Goal: Information Seeking & Learning: Compare options

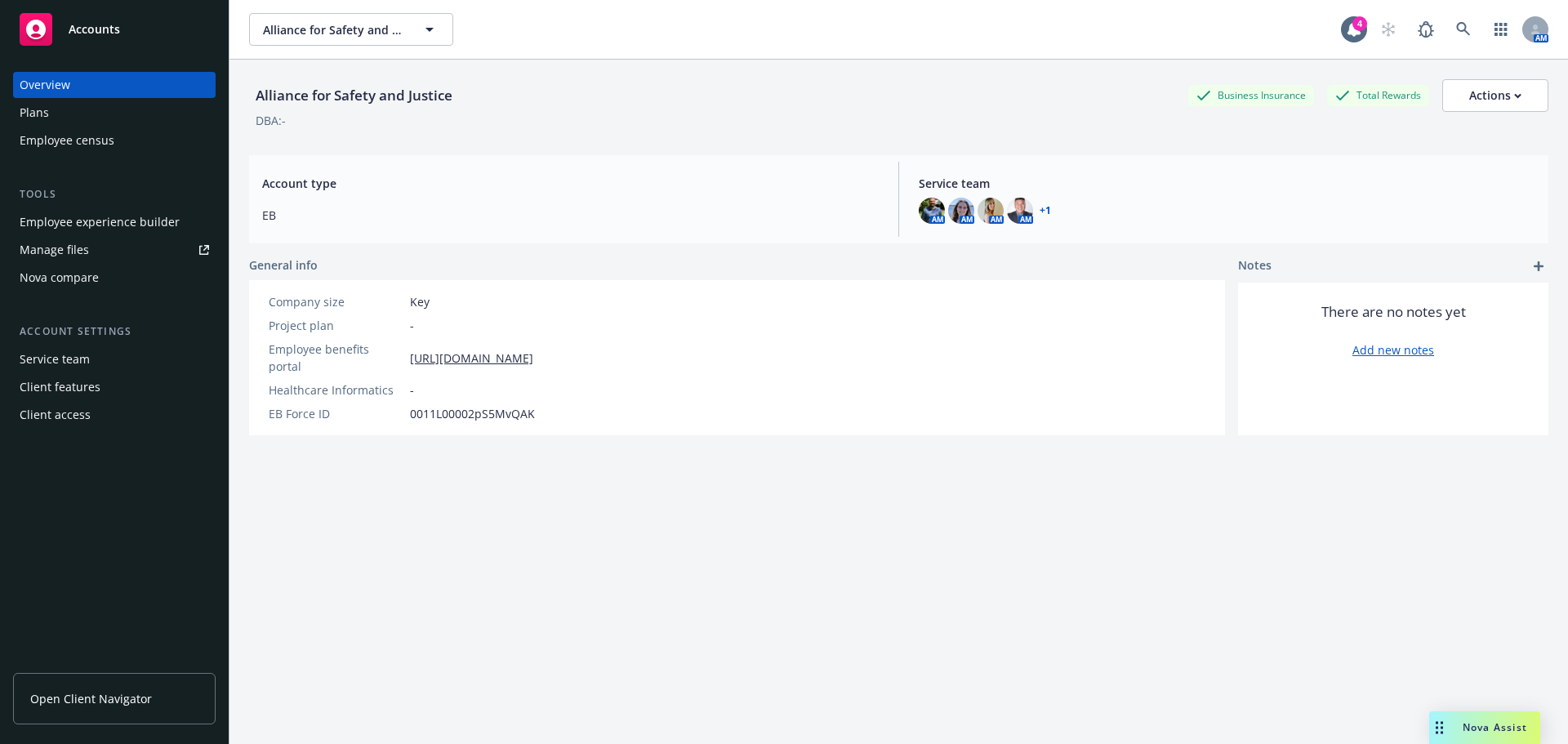
click at [81, 701] on span "Open Client Navigator" at bounding box center [92, 699] width 122 height 18
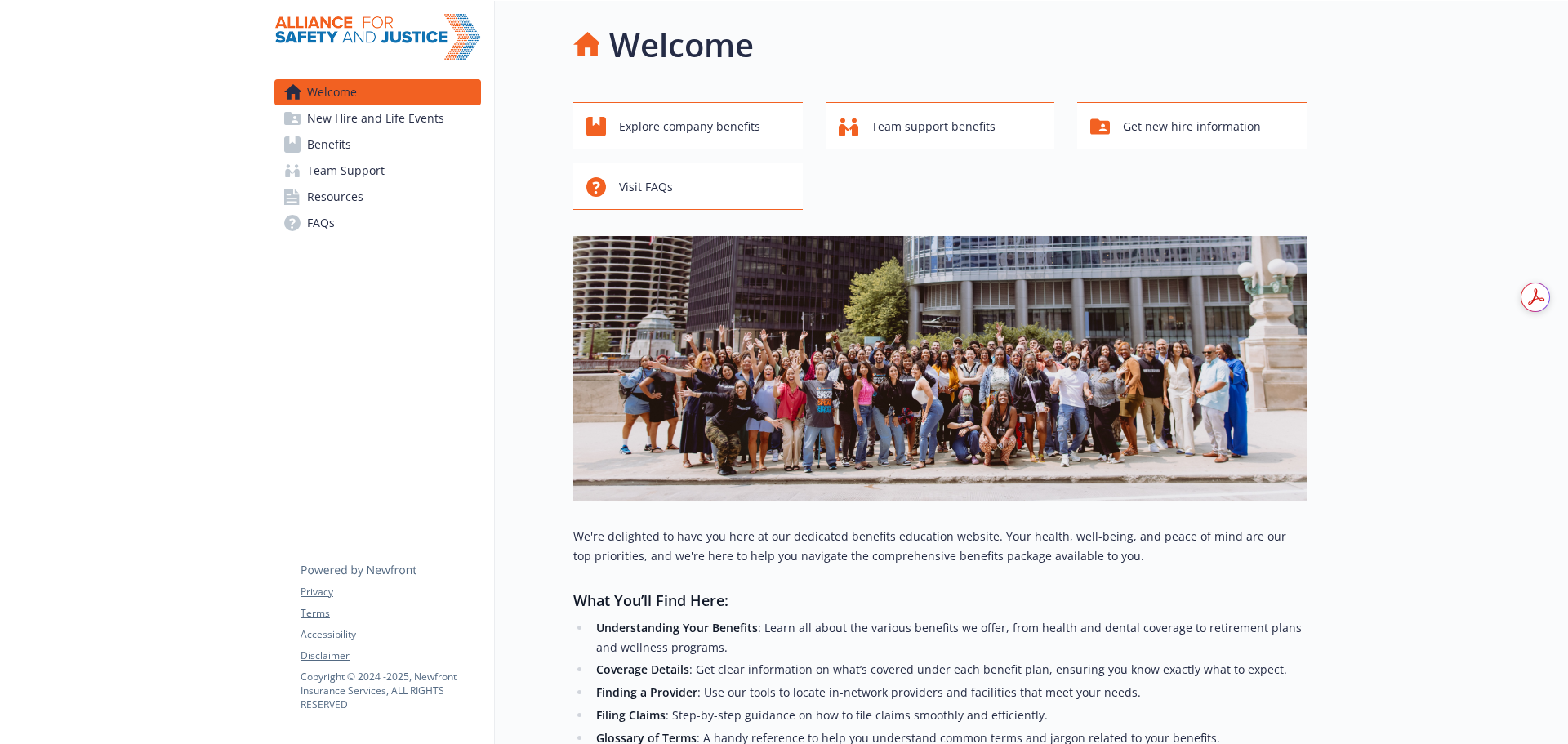
click at [317, 146] on span "Benefits" at bounding box center [329, 144] width 44 height 26
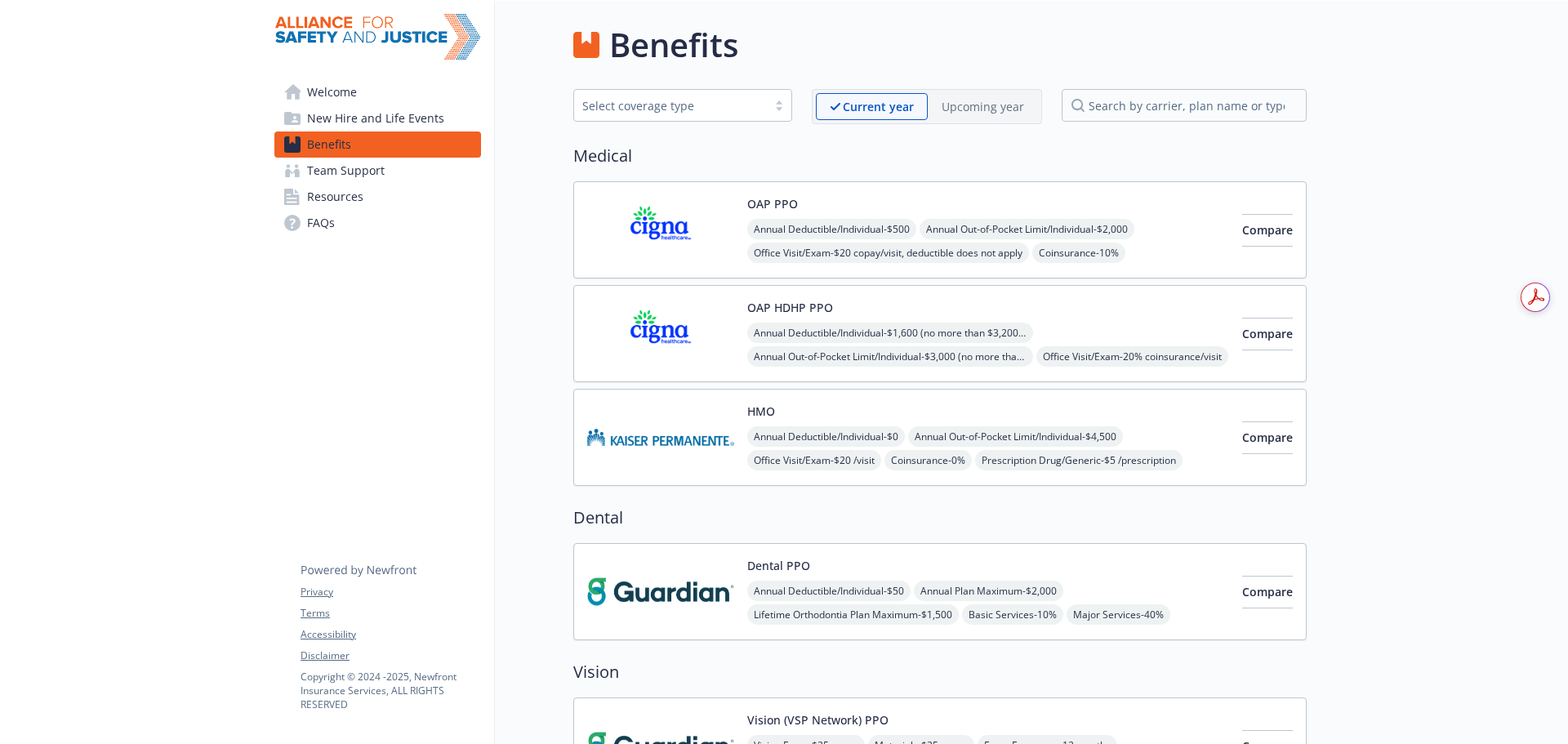
click at [959, 95] on div "Upcoming year" at bounding box center [982, 106] width 110 height 27
drag, startPoint x: 873, startPoint y: 101, endPoint x: 846, endPoint y: 95, distance: 27.7
click at [870, 101] on p "Current year" at bounding box center [864, 106] width 69 height 18
click at [1269, 238] on button "Compare" at bounding box center [1267, 229] width 51 height 32
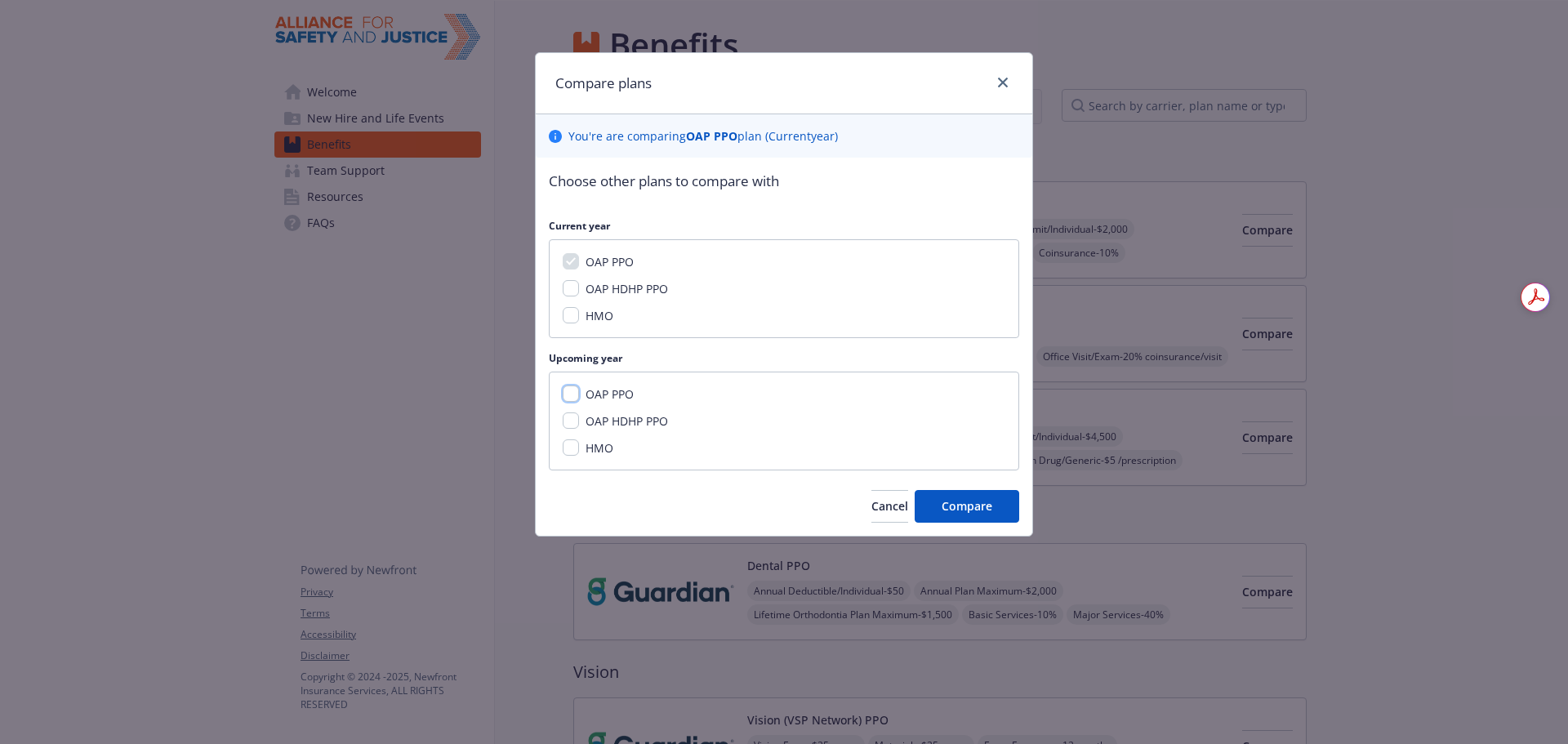
click at [563, 395] on input "OAP PPO" at bounding box center [571, 394] width 17 height 17
checkbox input "true"
click at [988, 505] on span "Compare" at bounding box center [967, 505] width 51 height 16
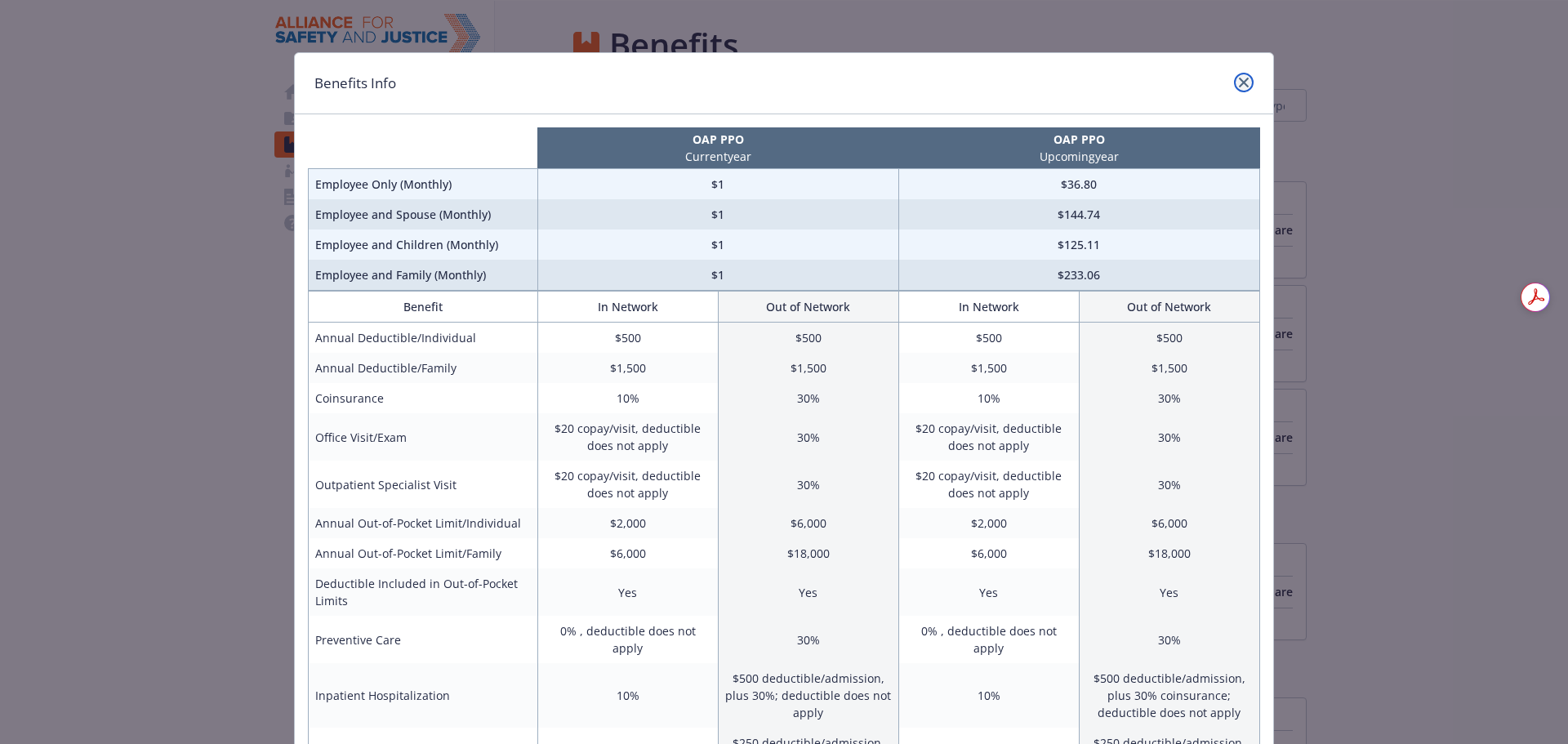
click at [1239, 85] on icon "close" at bounding box center [1243, 82] width 10 height 10
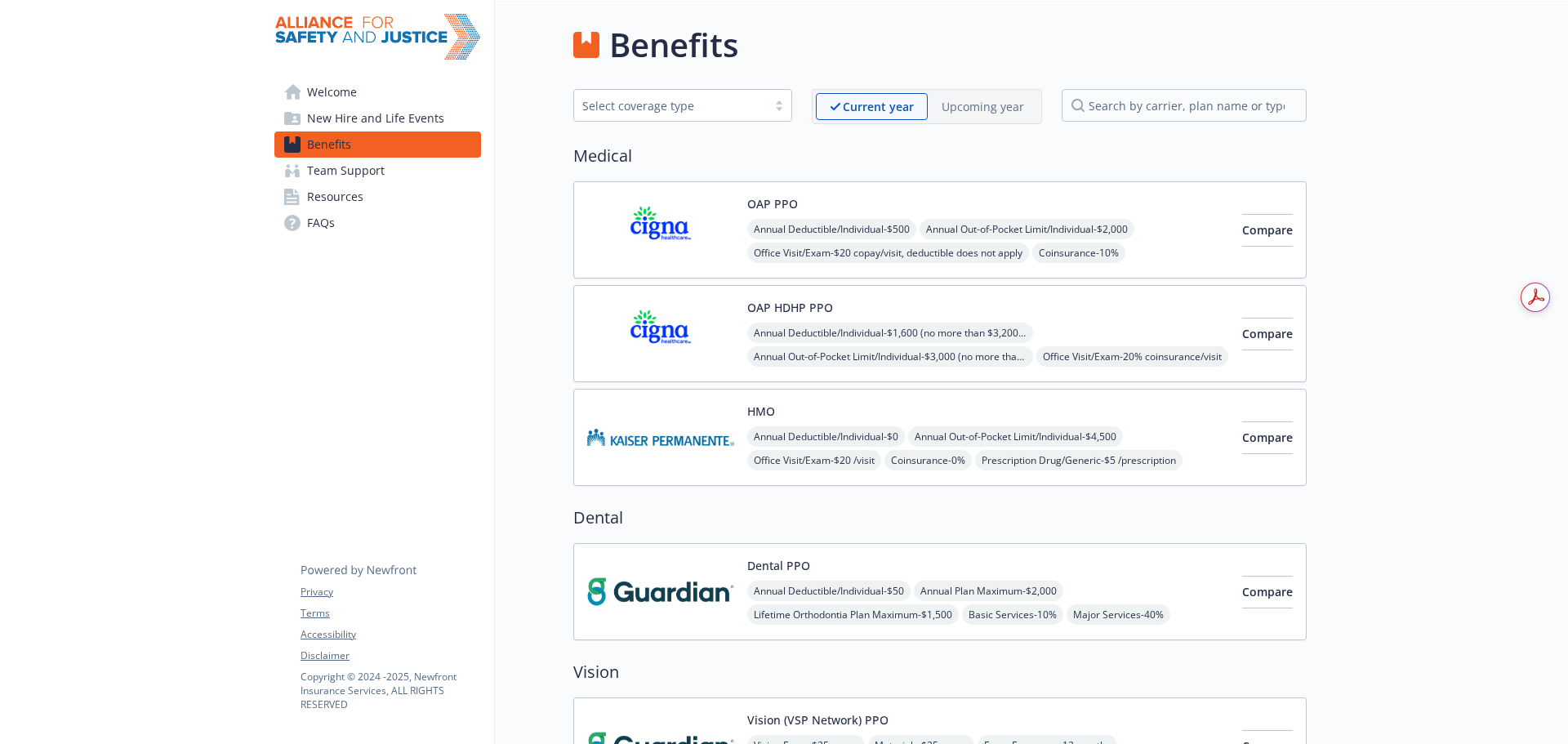
click at [974, 108] on p "Upcoming year" at bounding box center [982, 106] width 82 height 18
